Goal: Check status: Check status

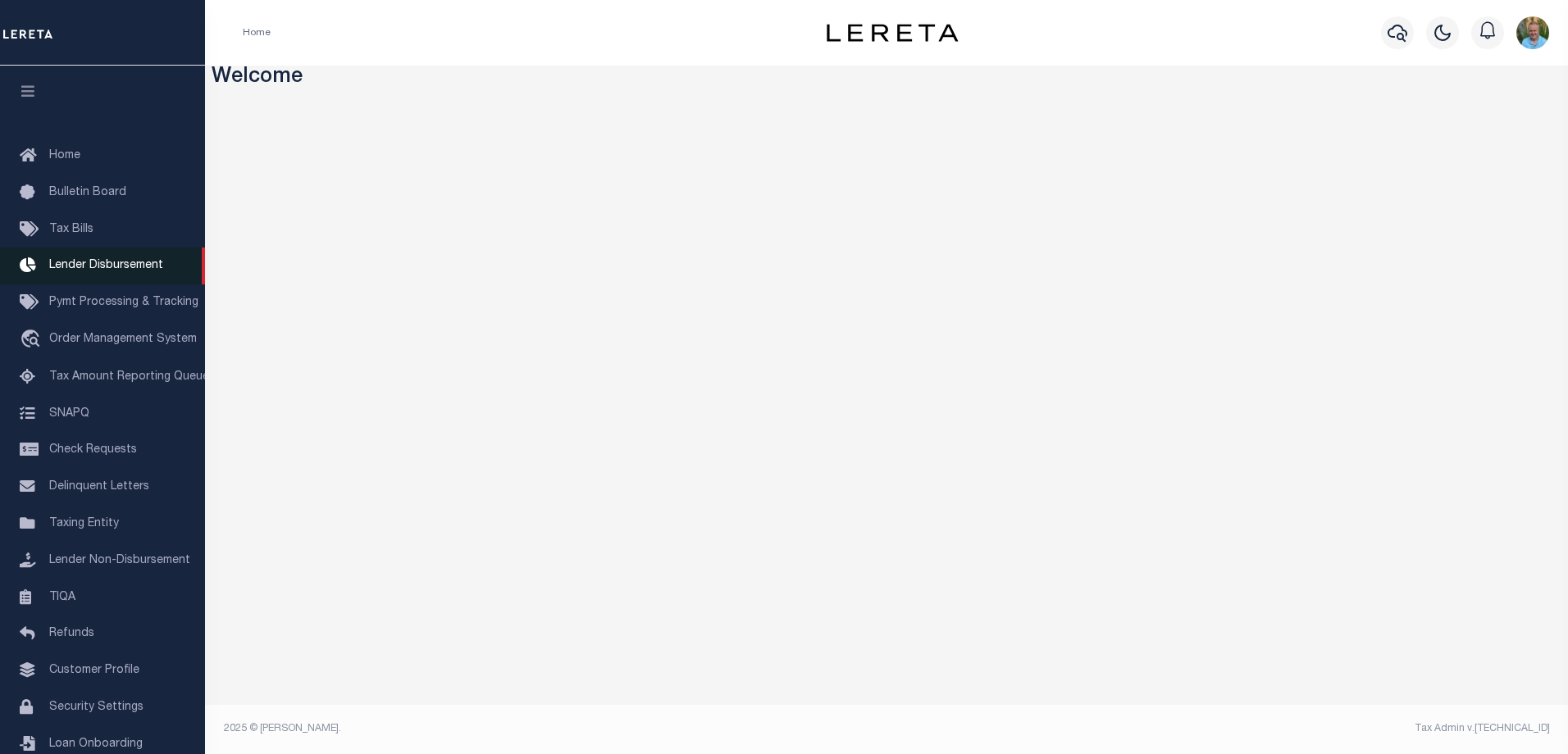
click at [90, 266] on span "Lender Disbursement" at bounding box center [105, 265] width 114 height 12
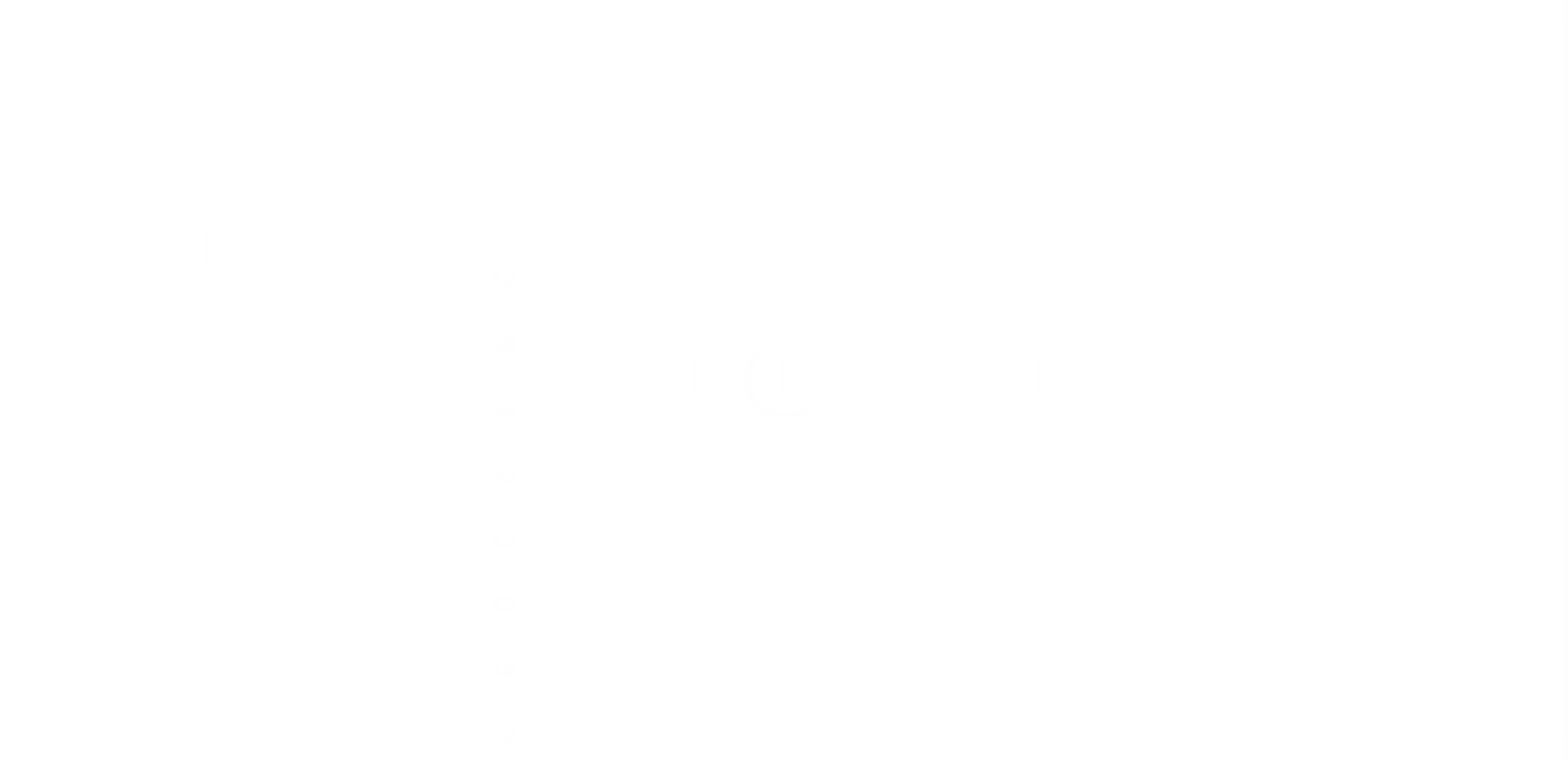
scroll to position [29, 0]
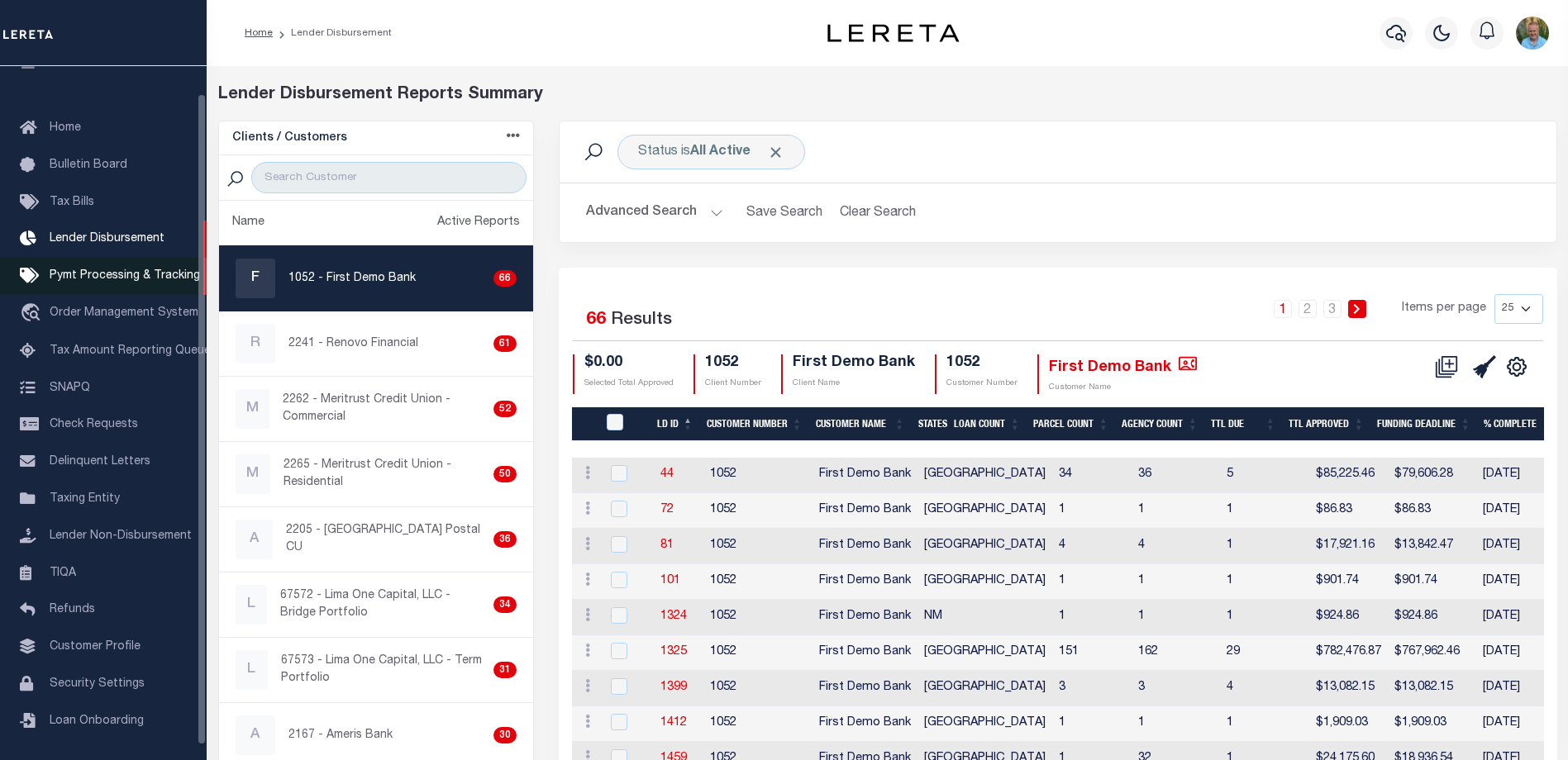
click at [87, 277] on span "Pymt Processing & Tracking" at bounding box center [125, 276] width 150 height 12
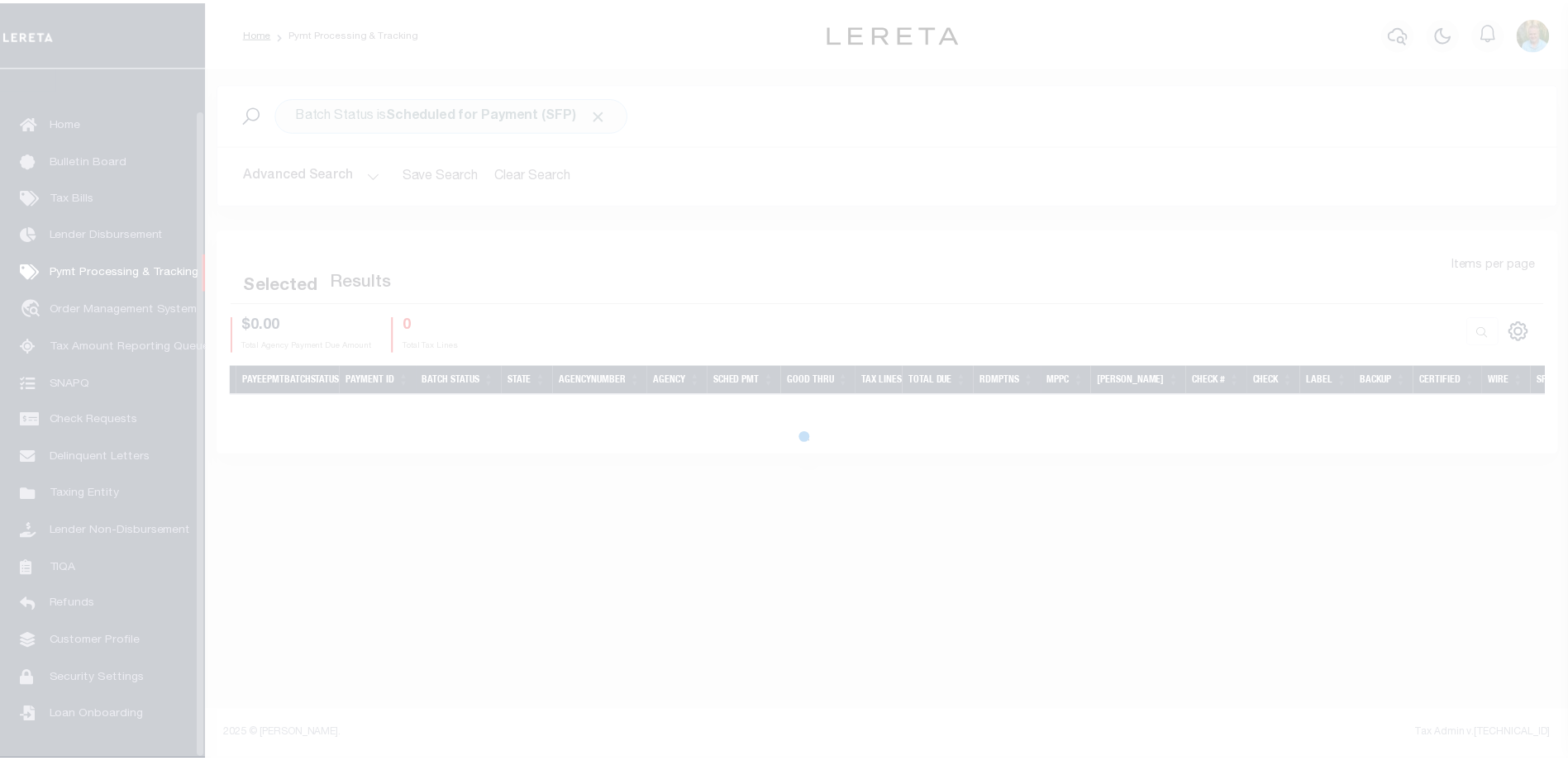
scroll to position [45, 0]
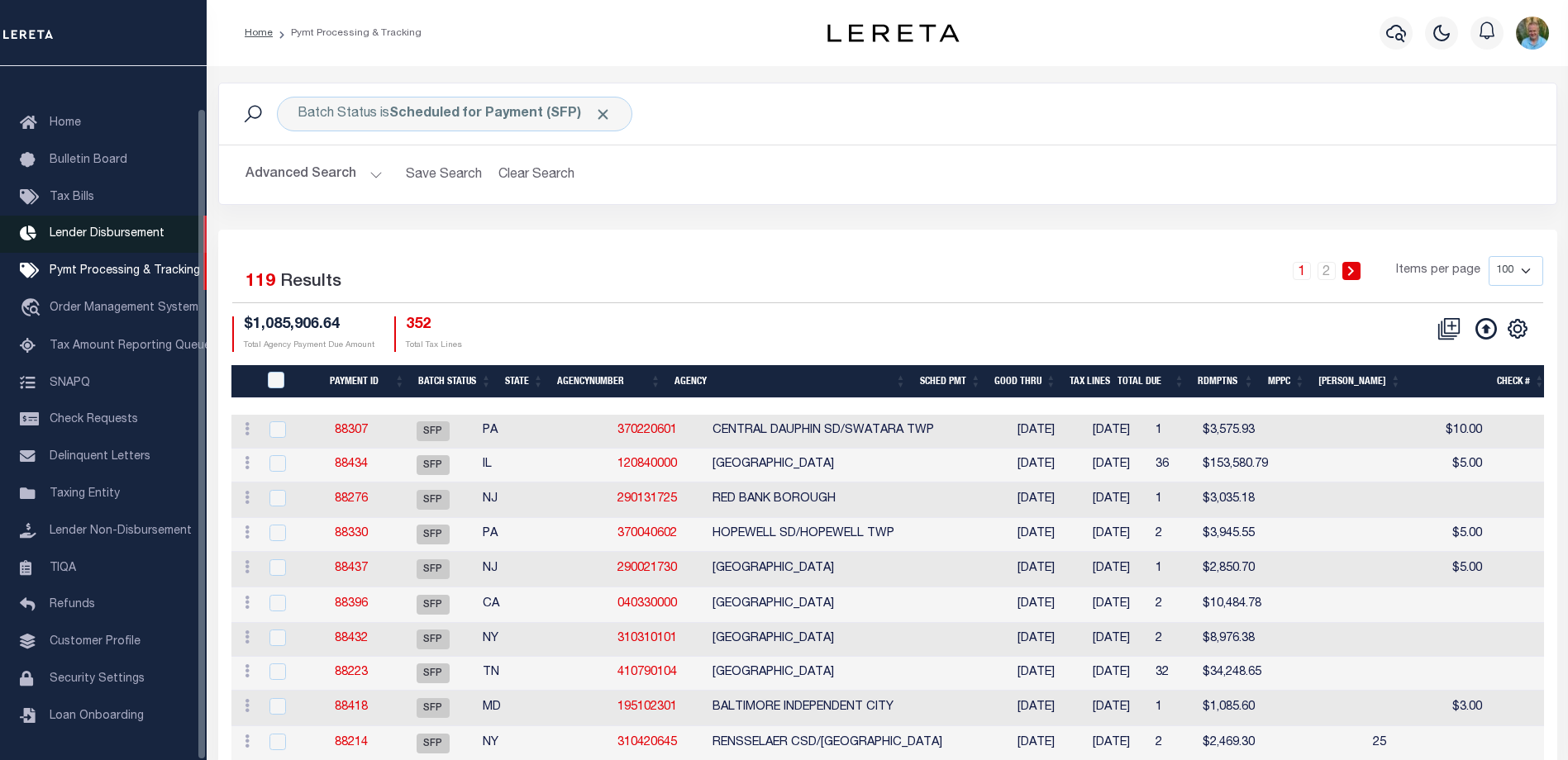
click at [118, 228] on span "Lender Disbursement" at bounding box center [106, 233] width 114 height 12
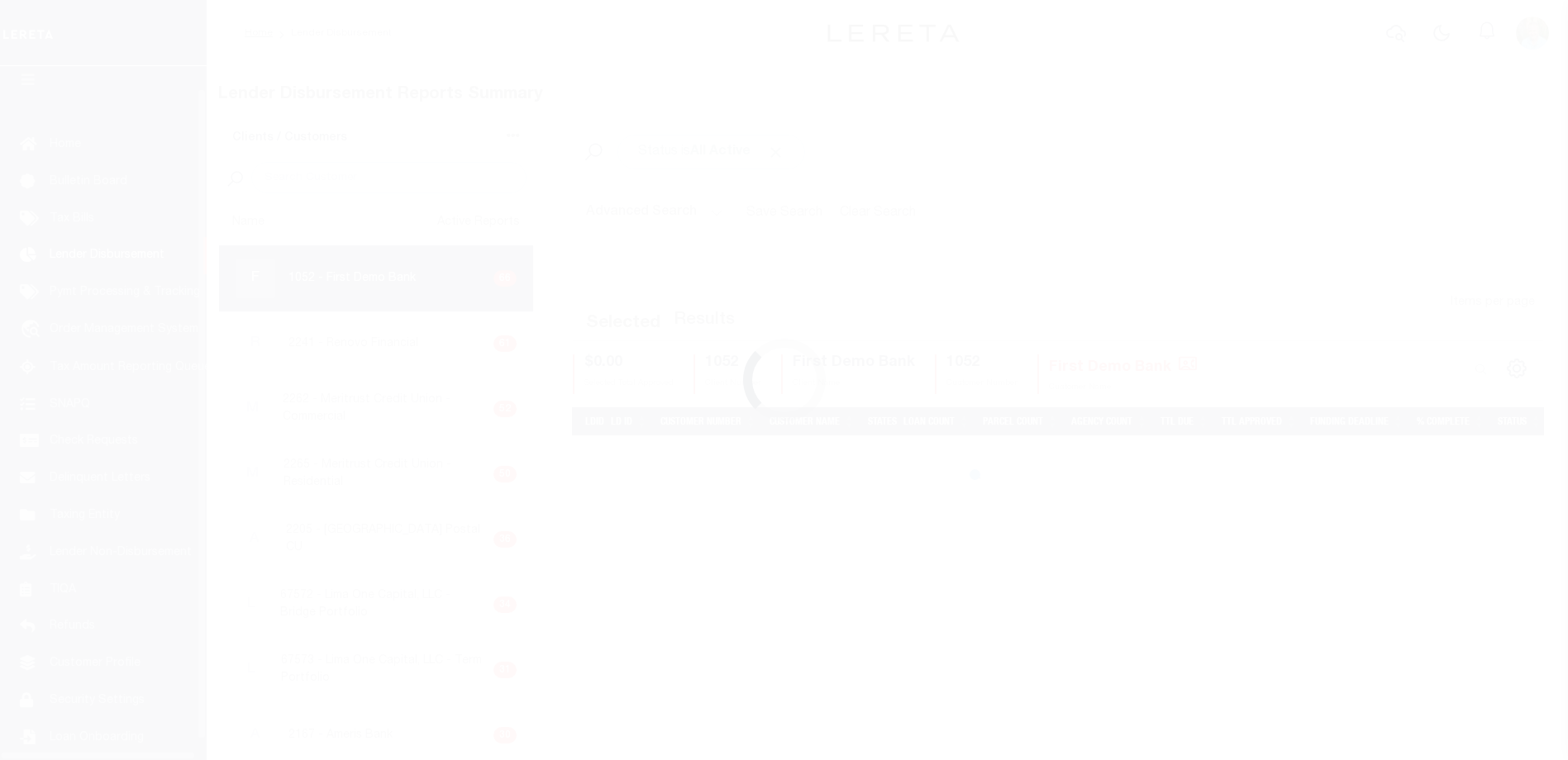
scroll to position [29, 0]
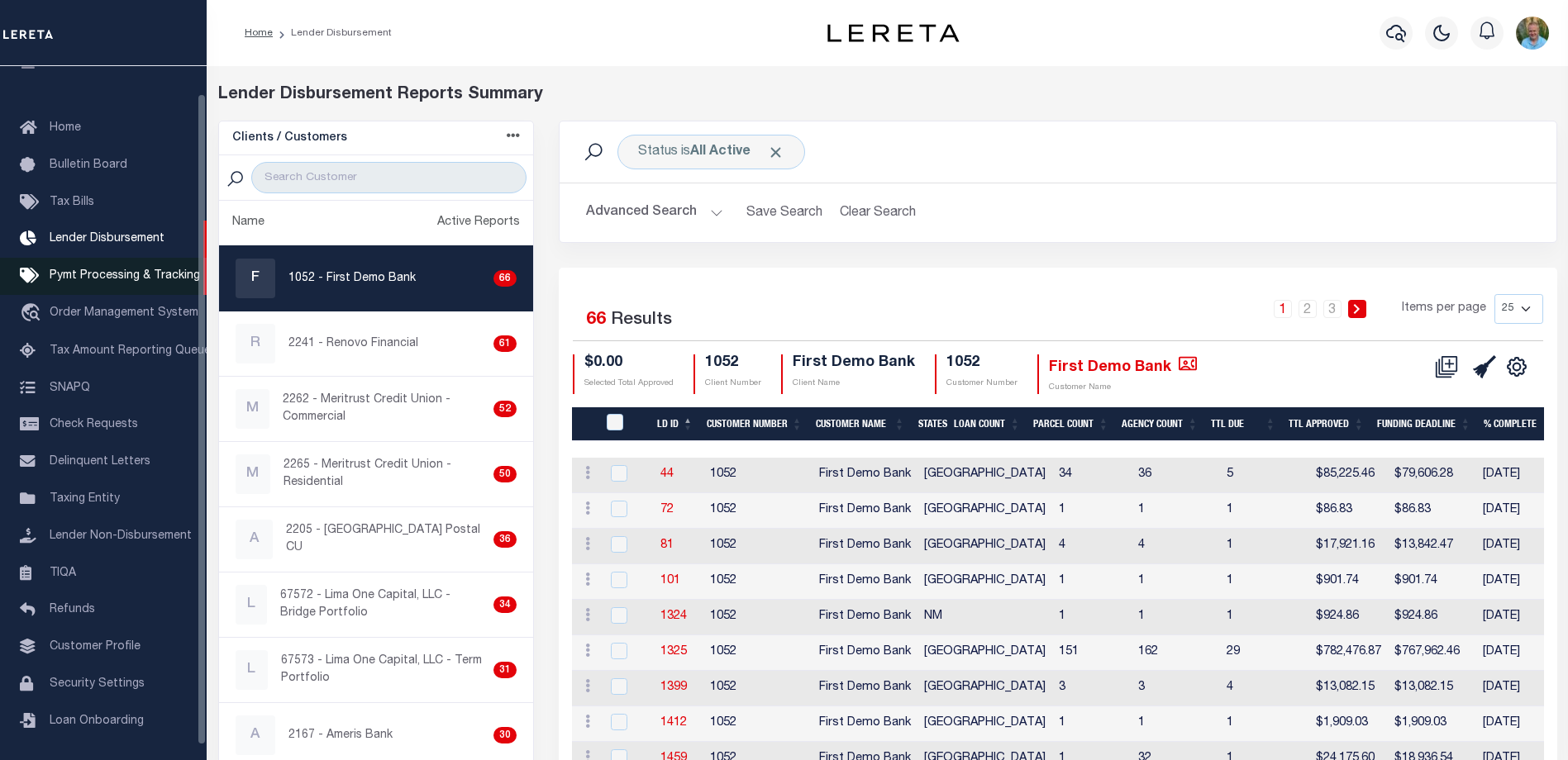
click at [110, 282] on span "Pymt Processing & Tracking" at bounding box center [125, 276] width 150 height 12
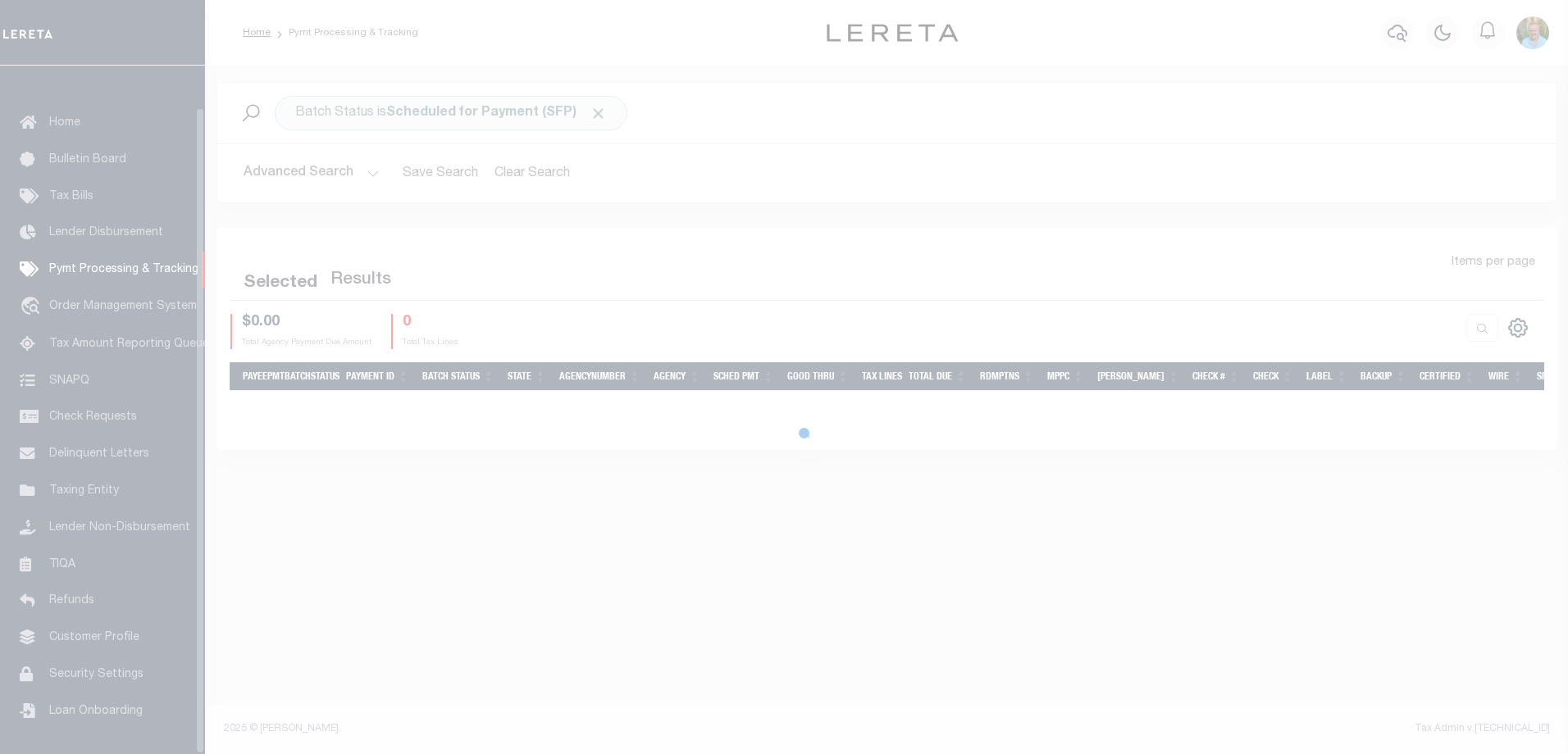
scroll to position [45, 0]
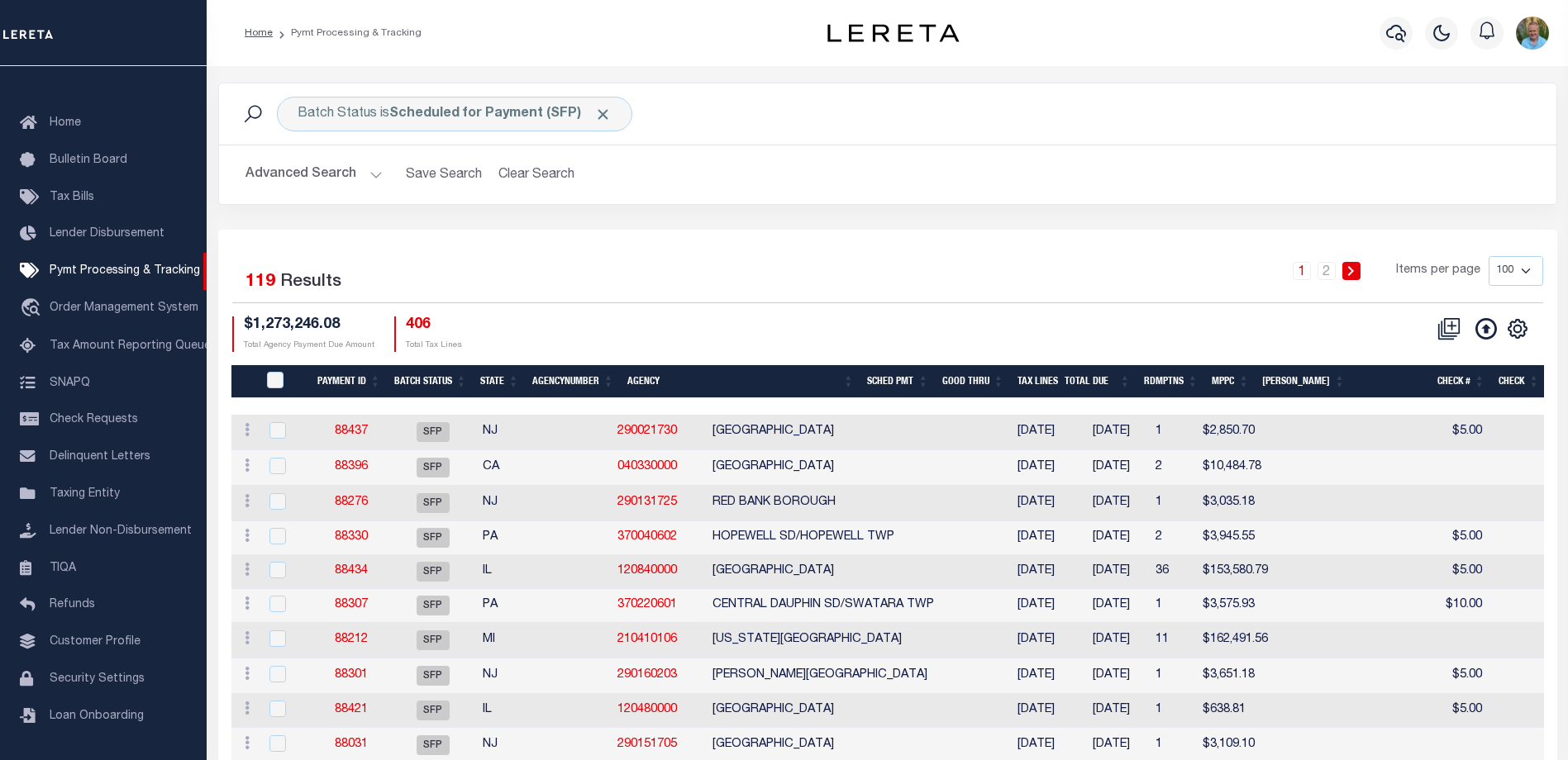
click at [331, 176] on button "Advanced Search" at bounding box center [314, 174] width 137 height 32
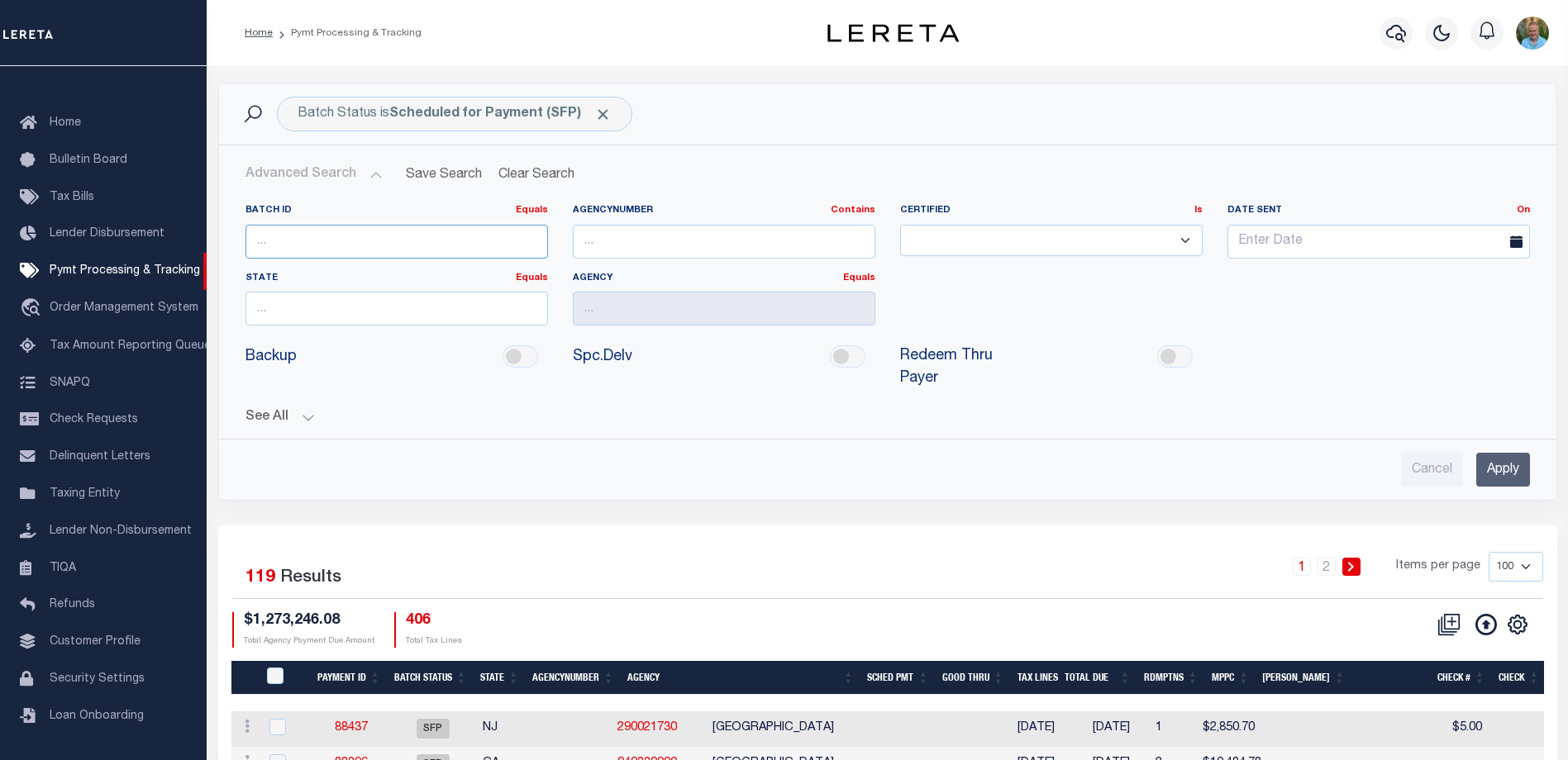
click at [334, 253] on input "number" at bounding box center [397, 241] width 302 height 34
type input "45567"
click at [1497, 452] on input "Apply" at bounding box center [1503, 469] width 54 height 34
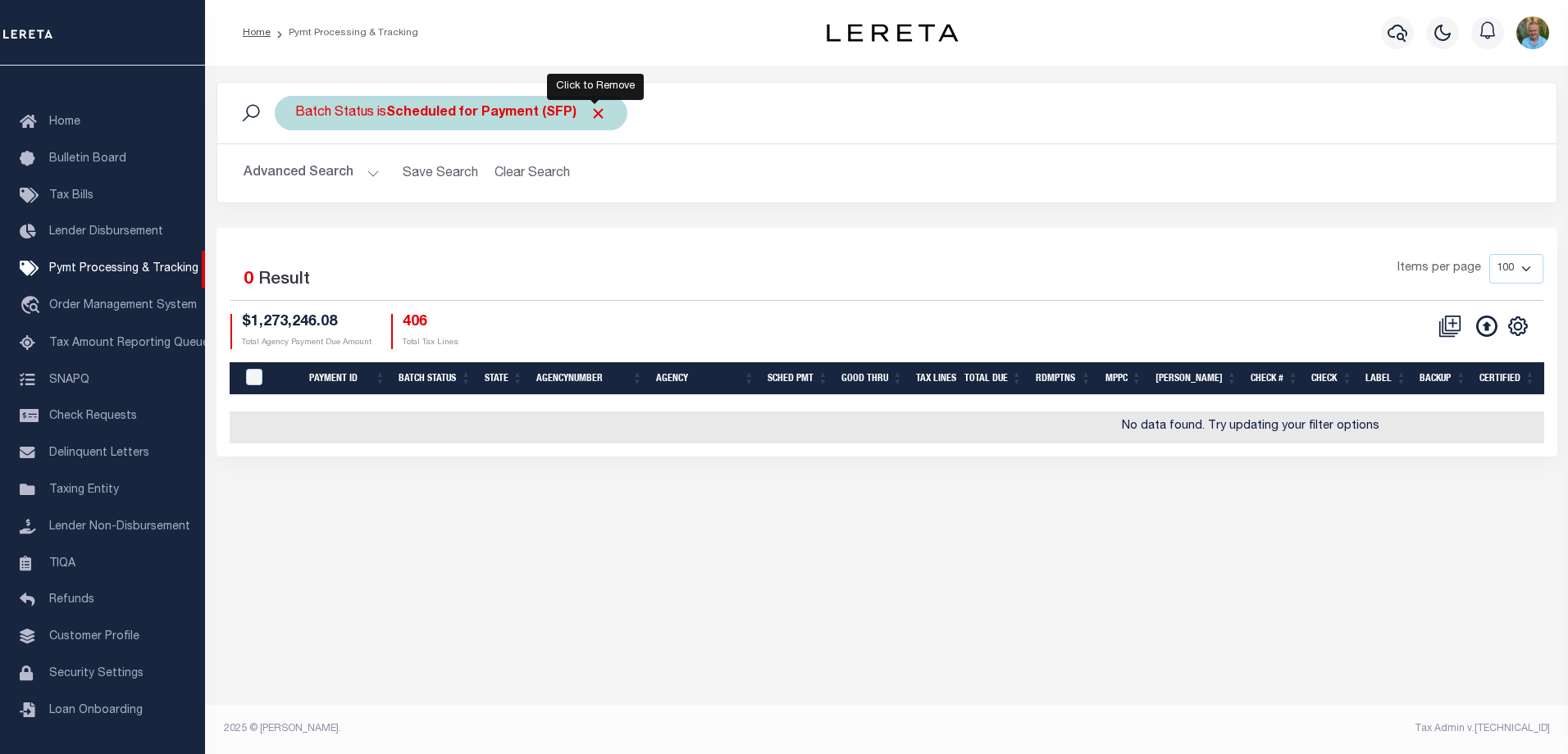
click at [600, 110] on span "Click to Remove" at bounding box center [598, 113] width 17 height 17
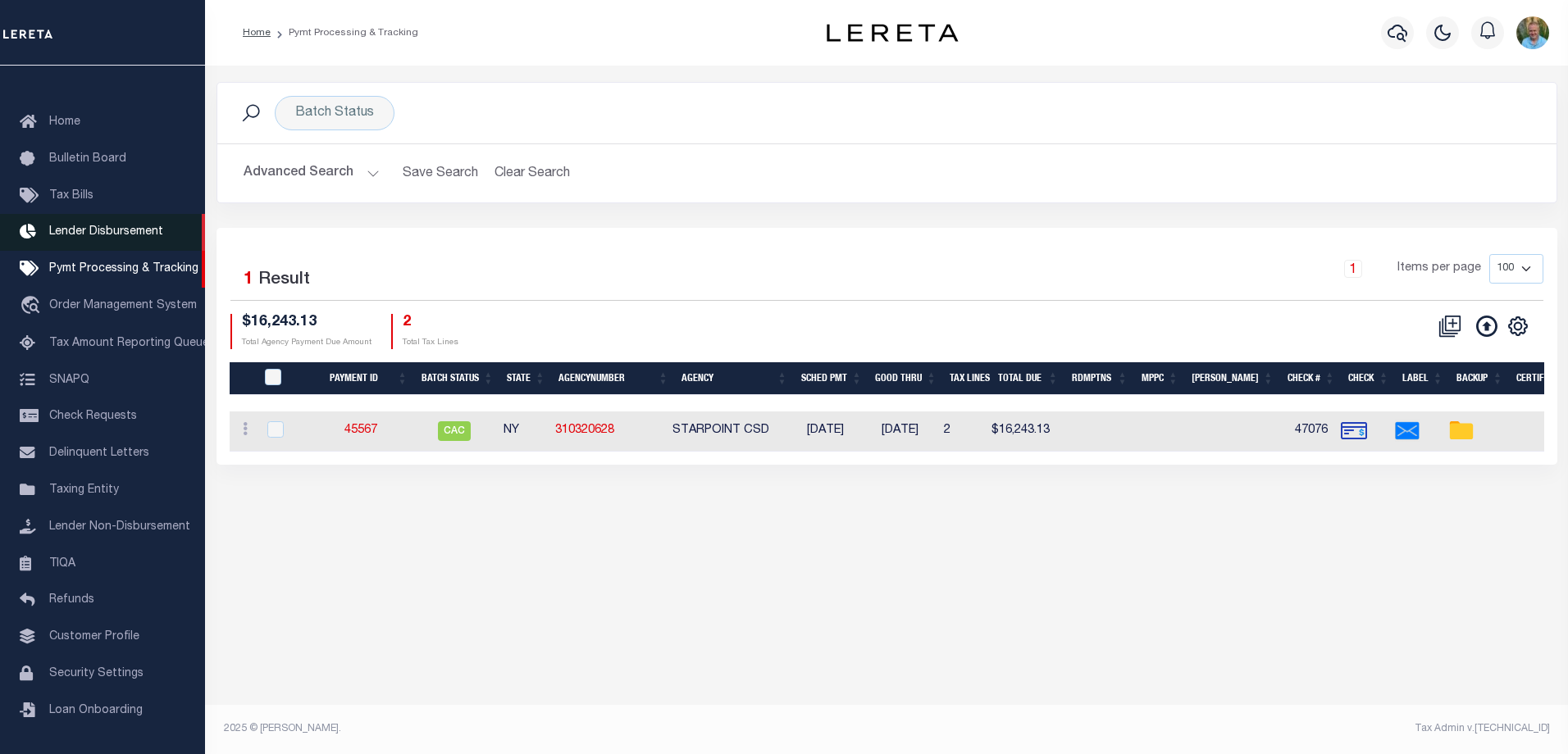
click at [84, 215] on link "Lender Disbursement" at bounding box center [103, 233] width 205 height 37
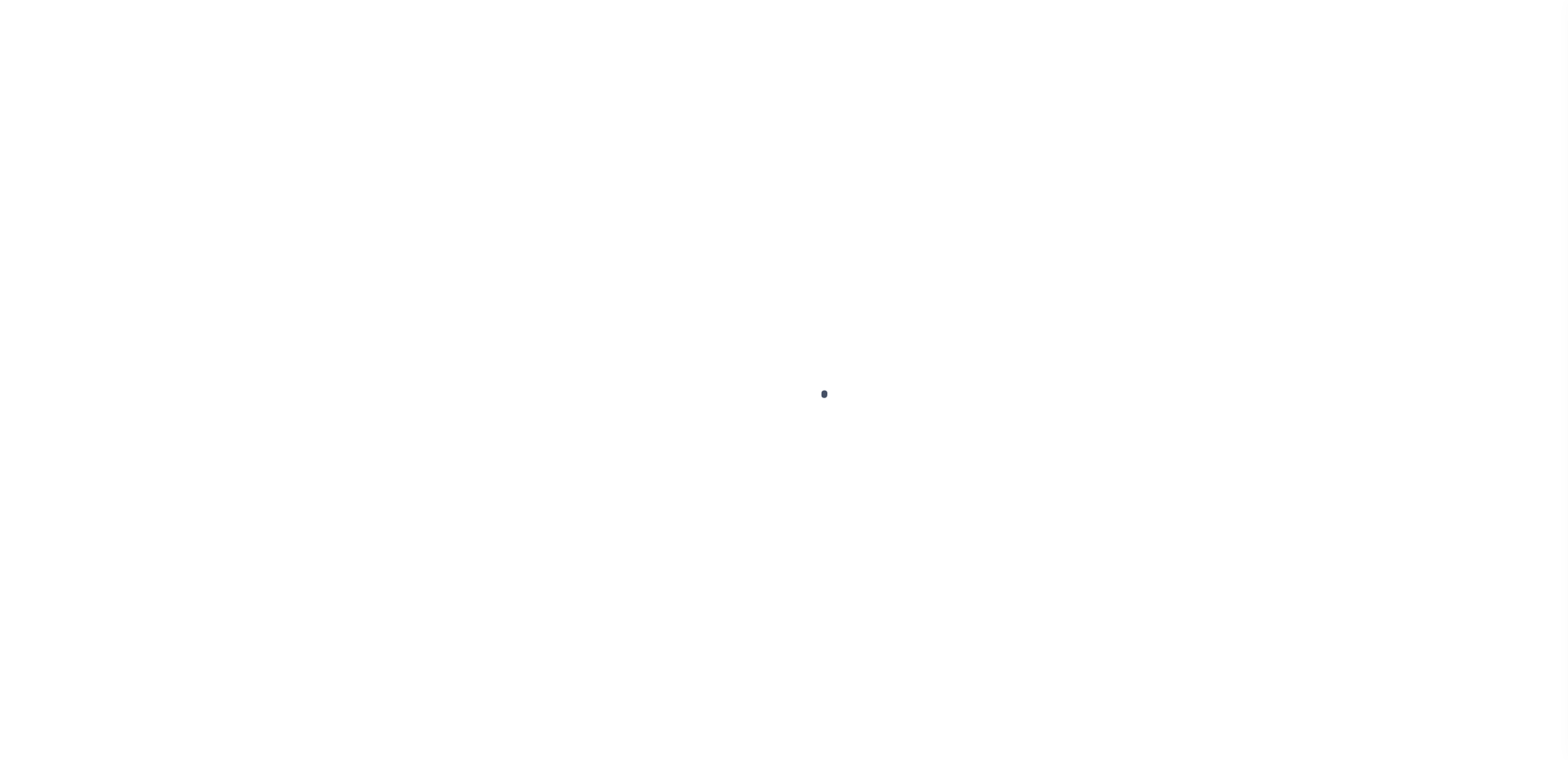
select select
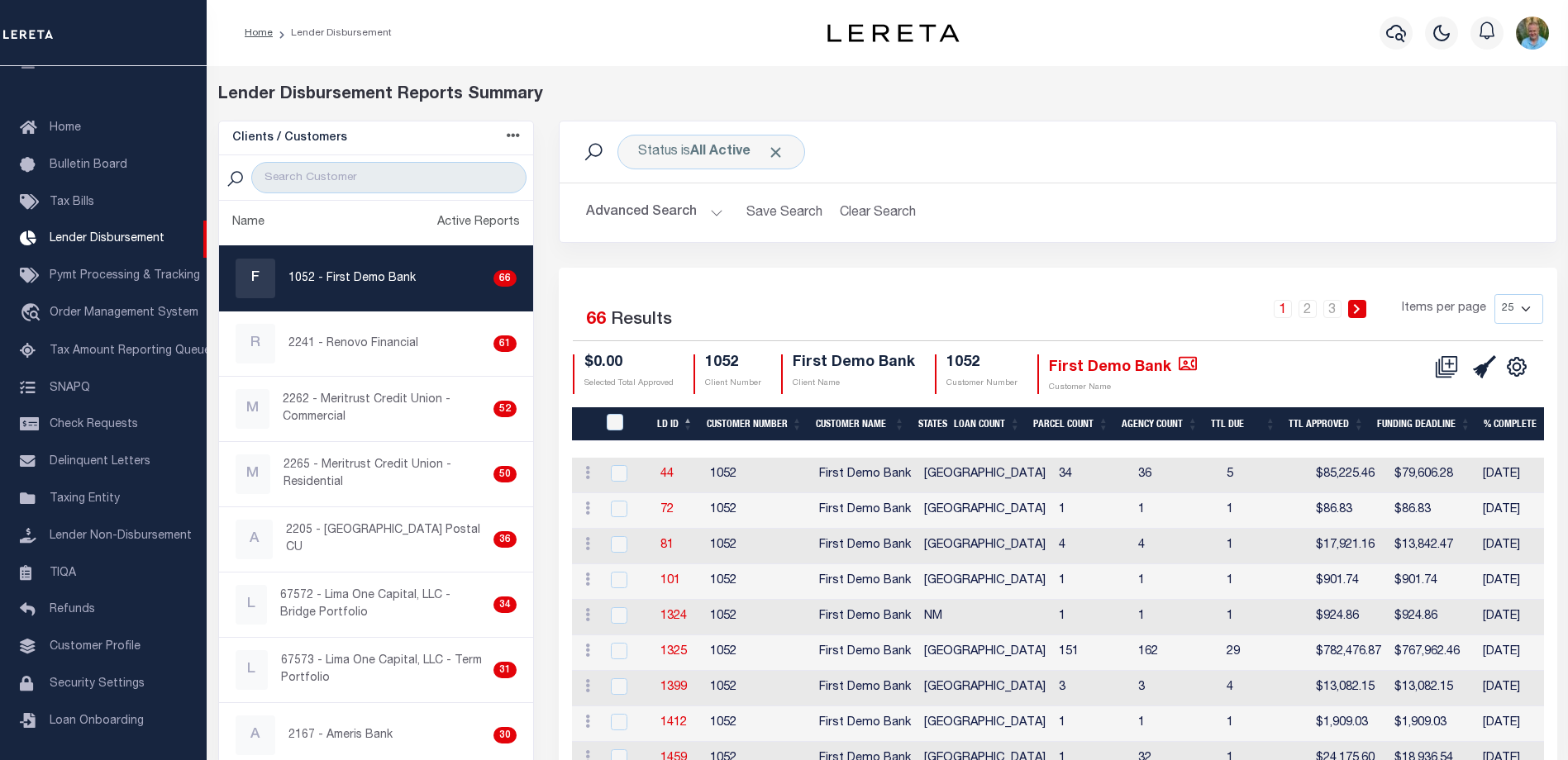
click at [681, 209] on button "Advanced Search" at bounding box center [655, 212] width 137 height 32
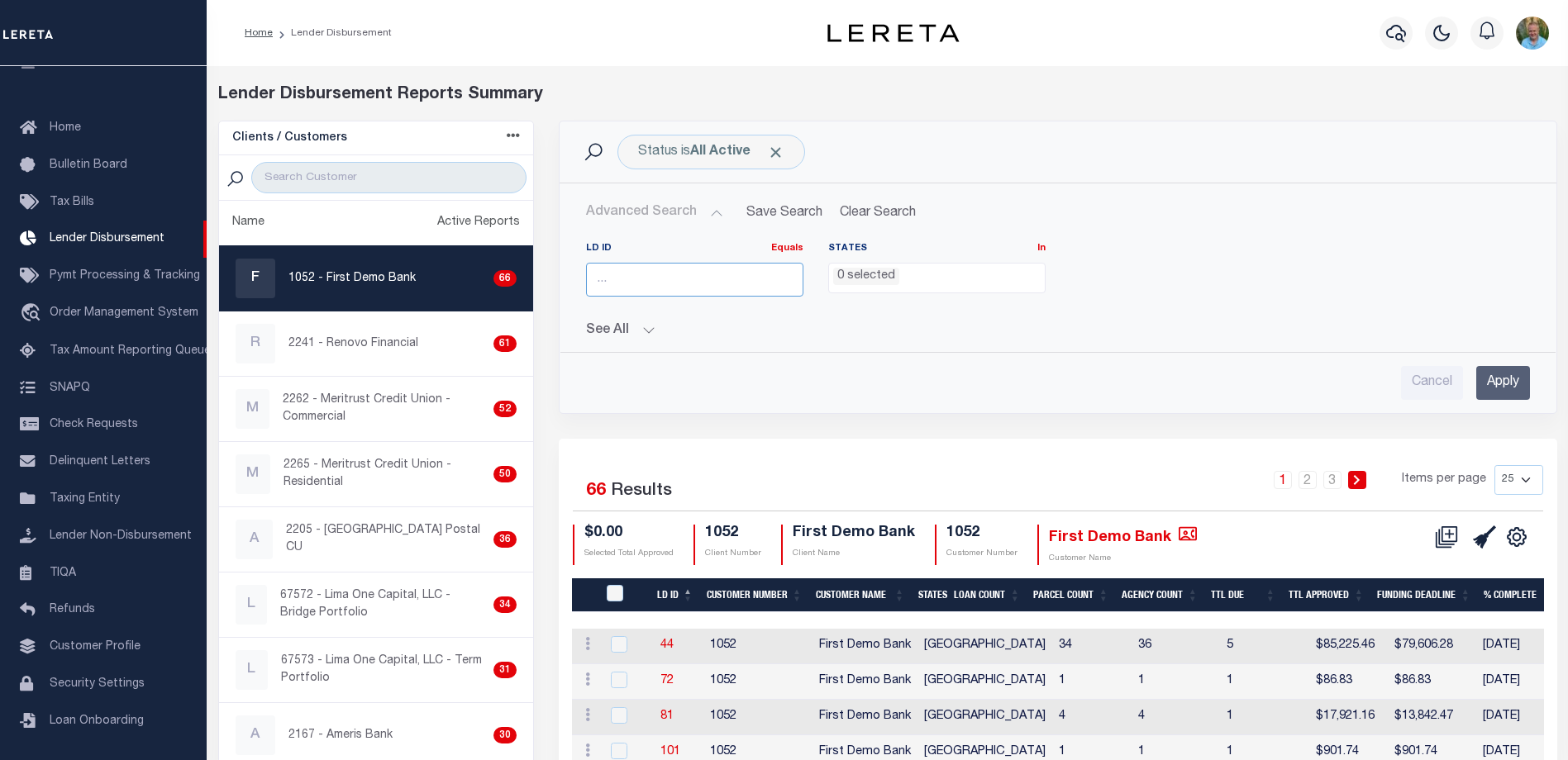
click at [644, 277] on input "number" at bounding box center [694, 279] width 217 height 34
type input "45567"
click at [780, 147] on span "Click to Remove" at bounding box center [775, 152] width 17 height 17
click at [1501, 378] on input "Apply" at bounding box center [1503, 383] width 54 height 34
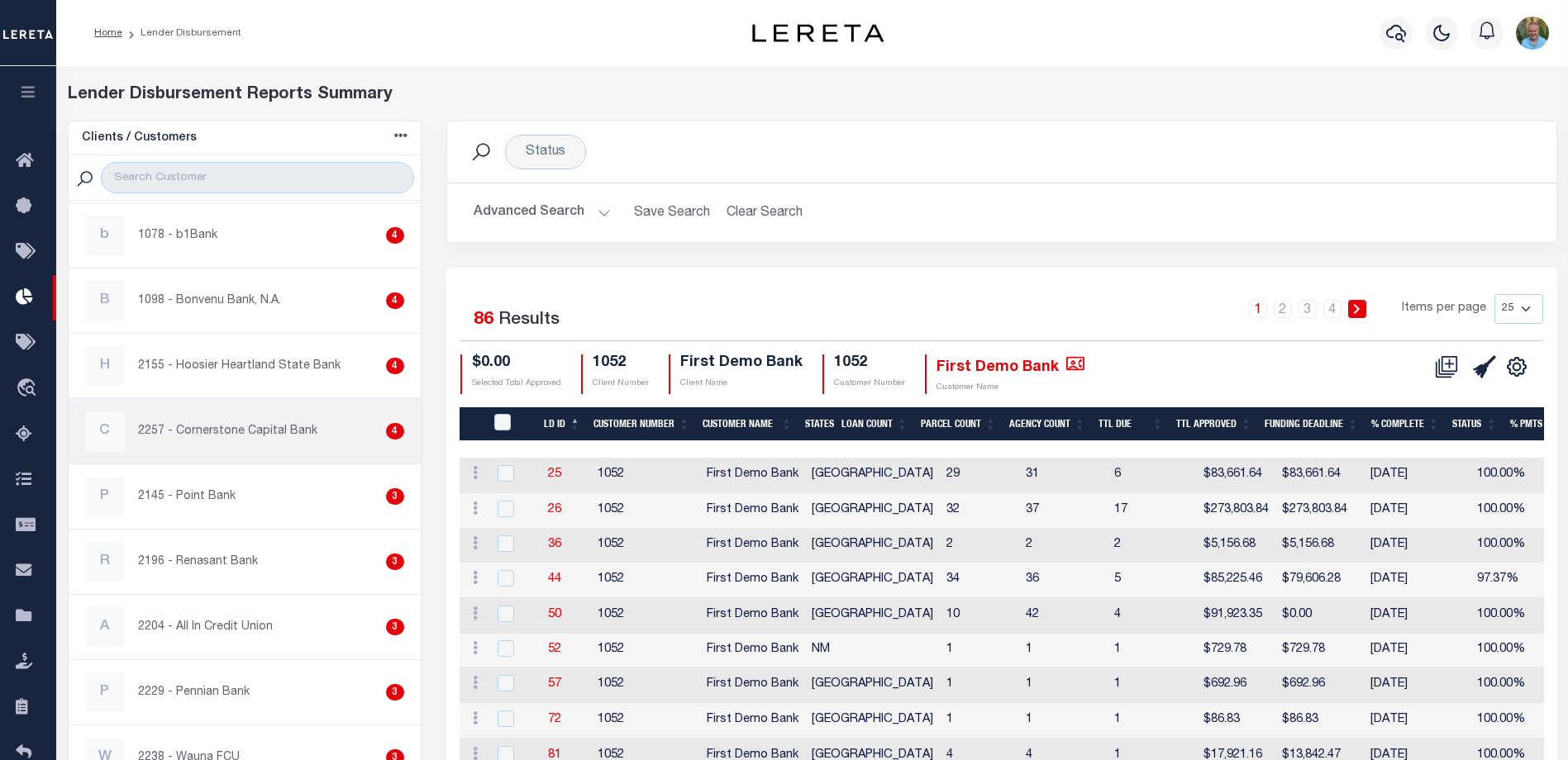
scroll to position [1983, 0]
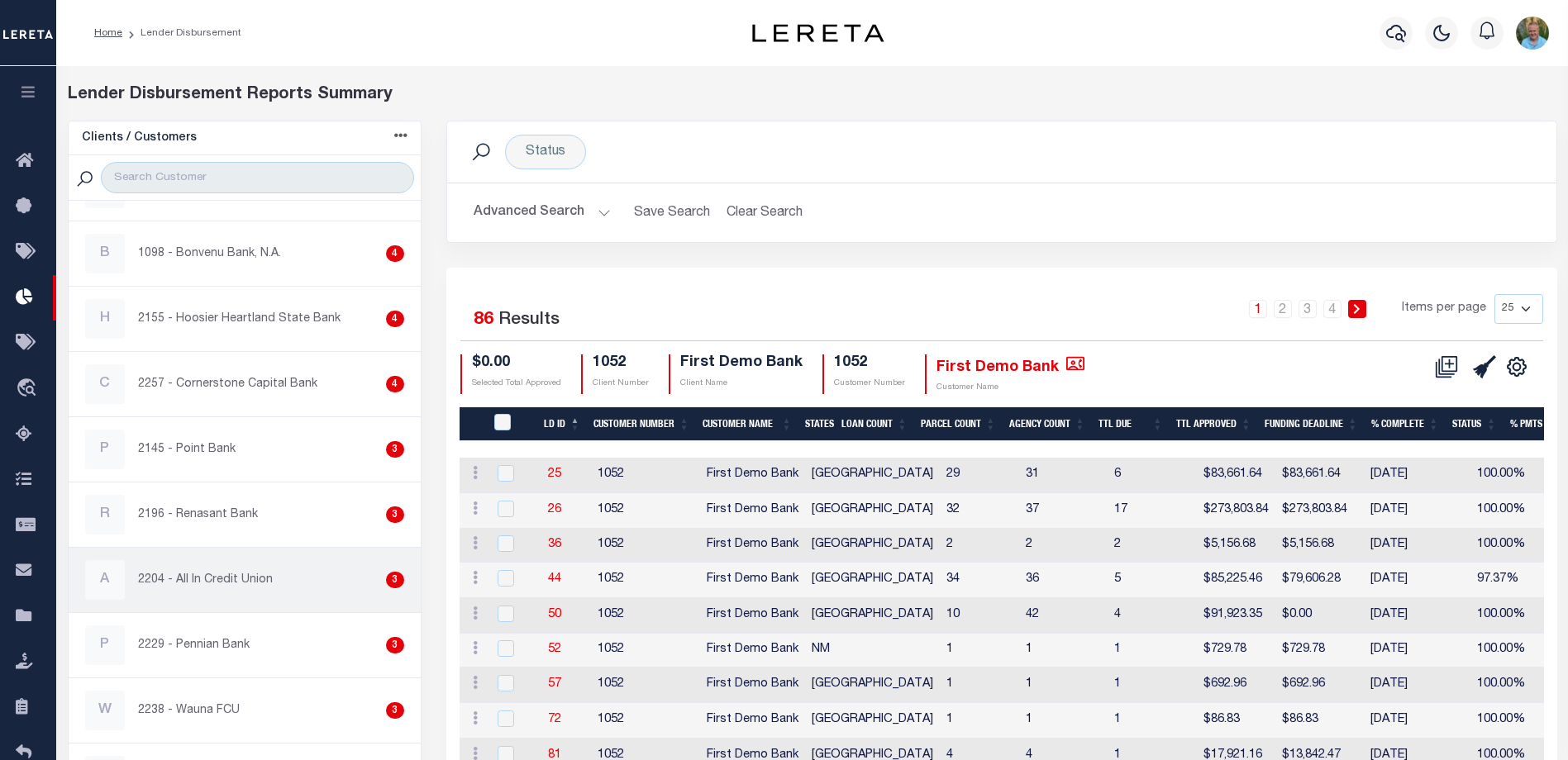
click at [247, 571] on p "2204 - All In Credit Union" at bounding box center [205, 580] width 135 height 17
checkbox input "true"
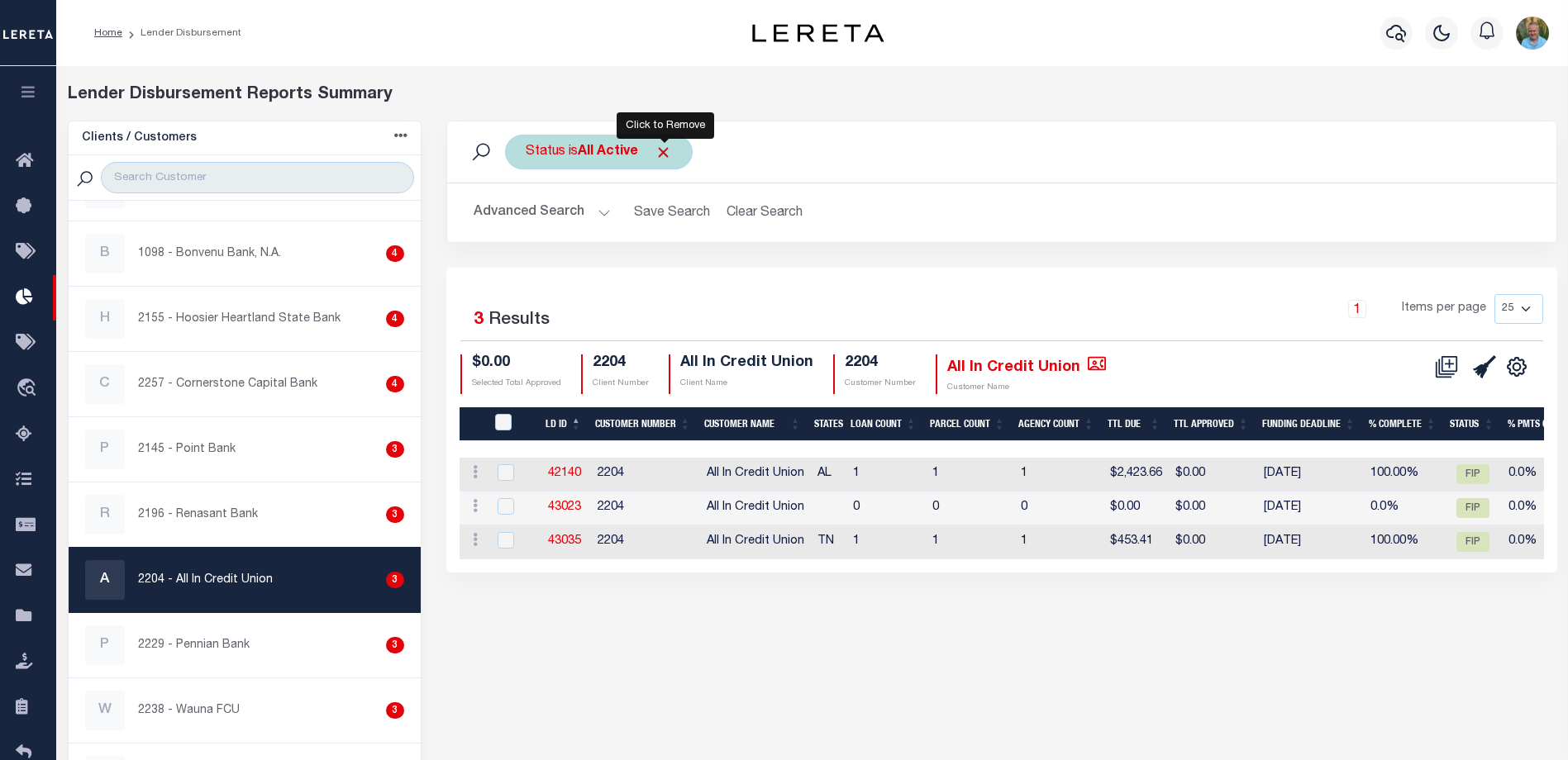
click at [670, 152] on span "Click to Remove" at bounding box center [663, 152] width 17 height 17
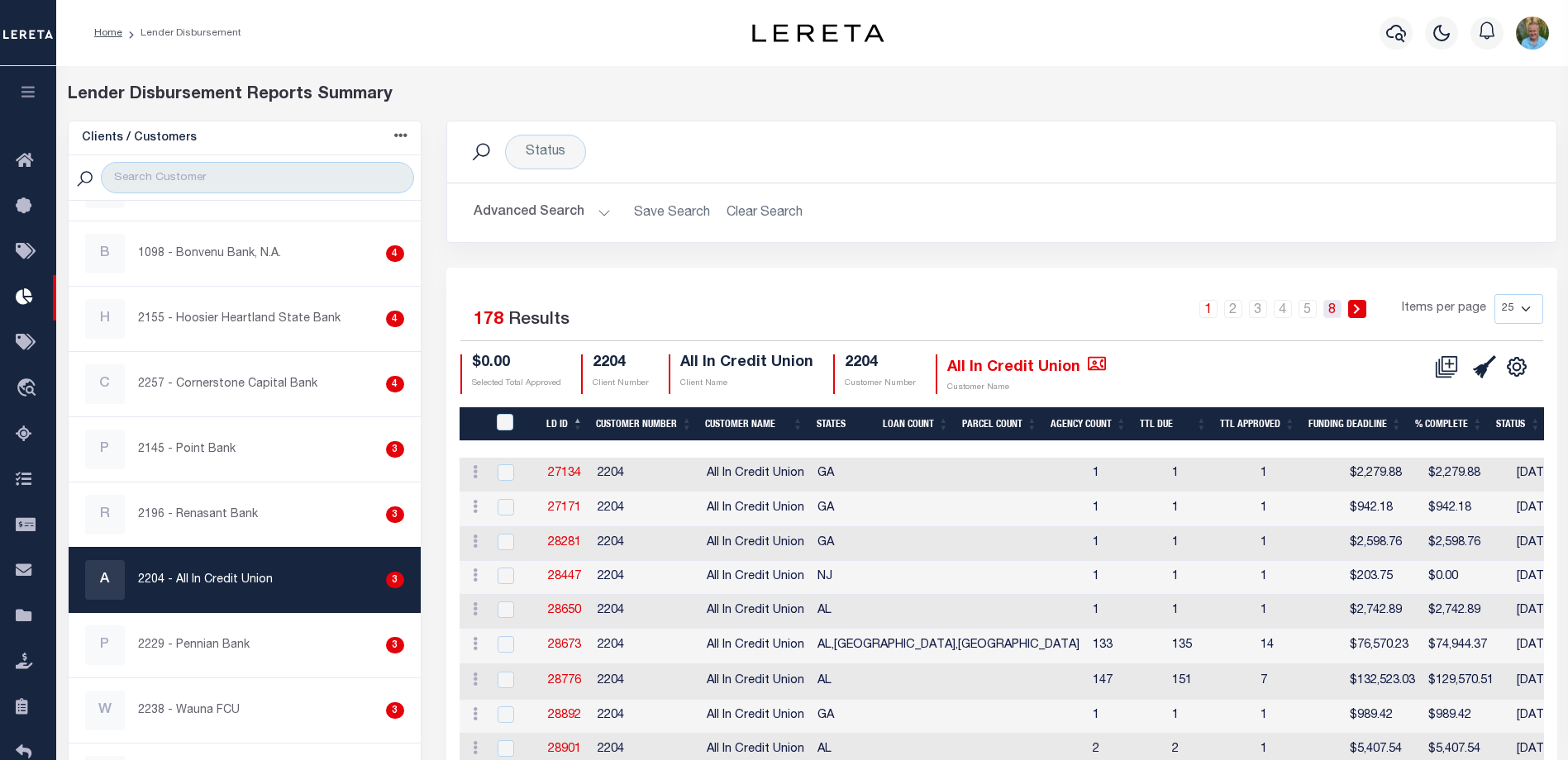
click at [1337, 309] on link "8" at bounding box center [1333, 309] width 18 height 18
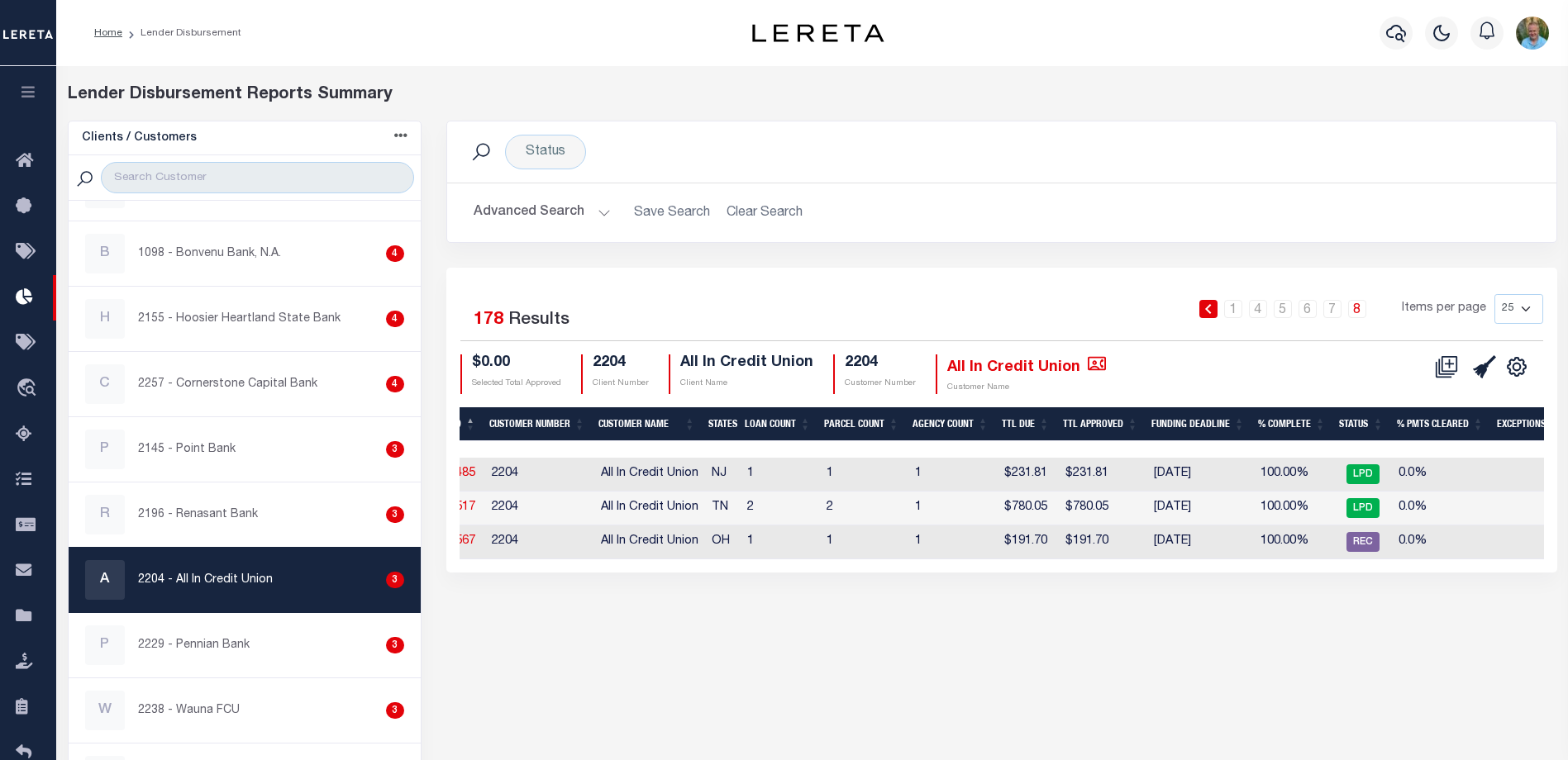
scroll to position [0, 5]
